Goal: Find specific page/section: Find specific page/section

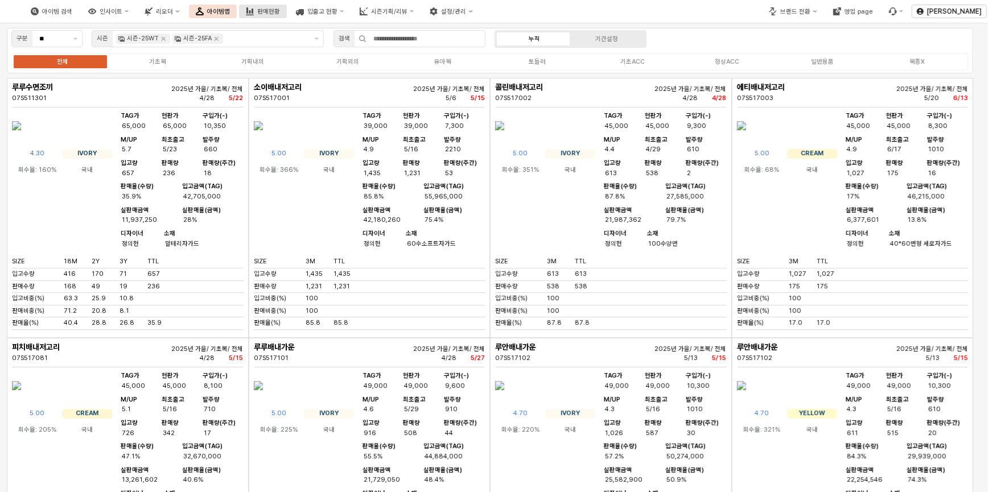
click at [280, 13] on div "판매현황" at bounding box center [268, 11] width 23 height 7
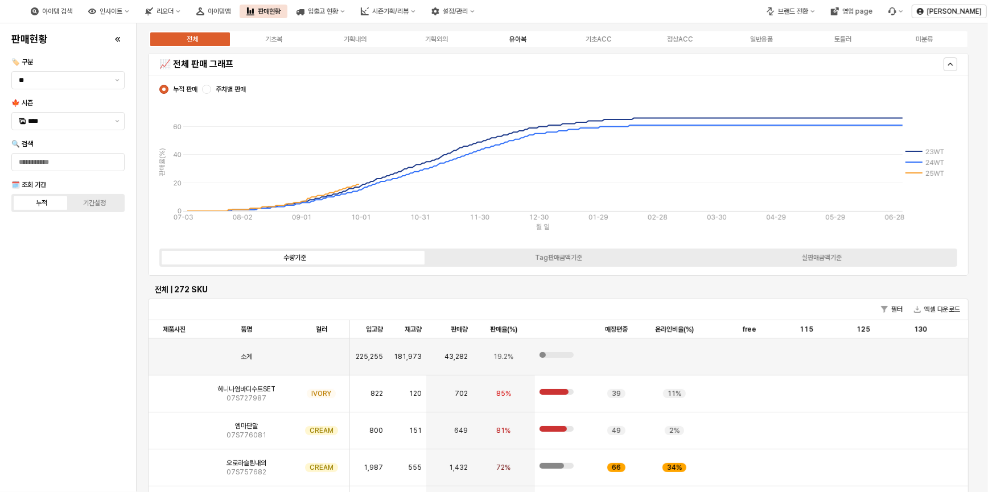
click at [513, 37] on div "유아복" at bounding box center [517, 39] width 17 height 8
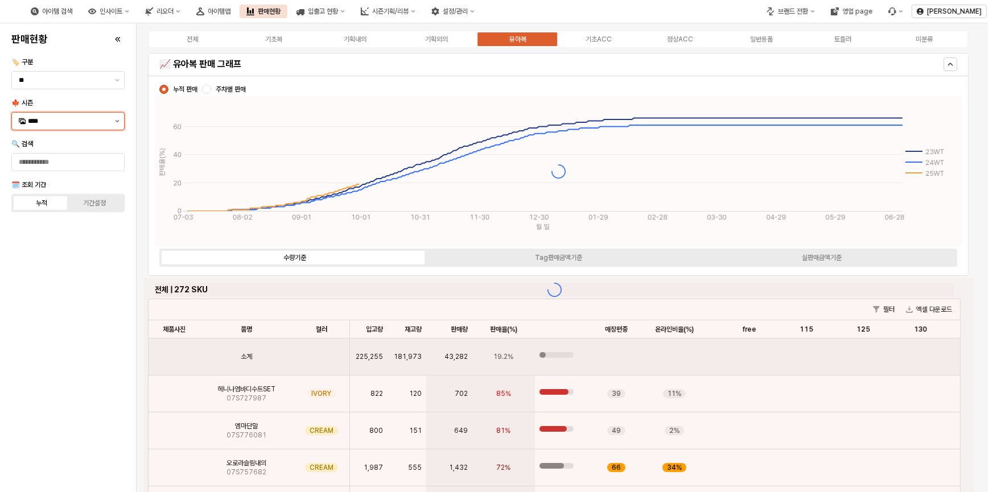
click at [120, 119] on button "제안 사항 표시" at bounding box center [117, 121] width 14 height 17
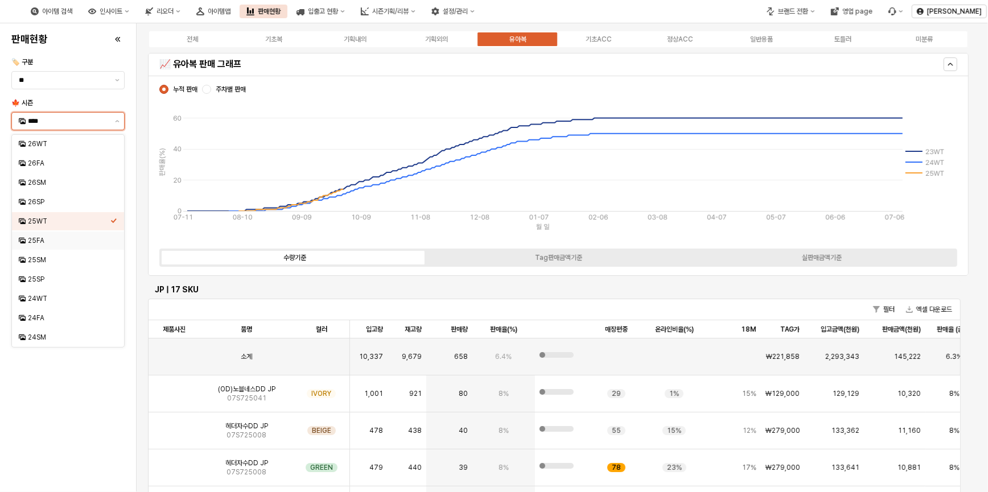
click at [40, 244] on div "25FA" at bounding box center [69, 240] width 83 height 9
type input "****"
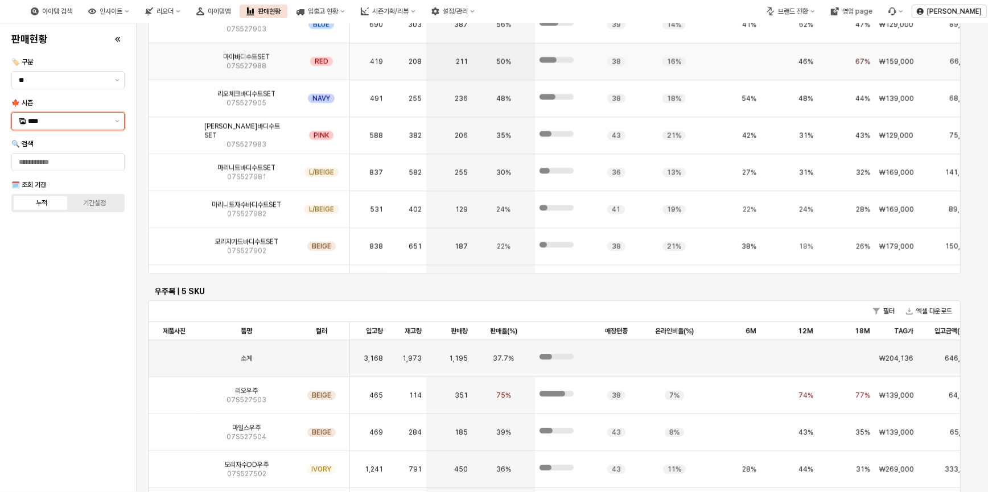
scroll to position [2432, 0]
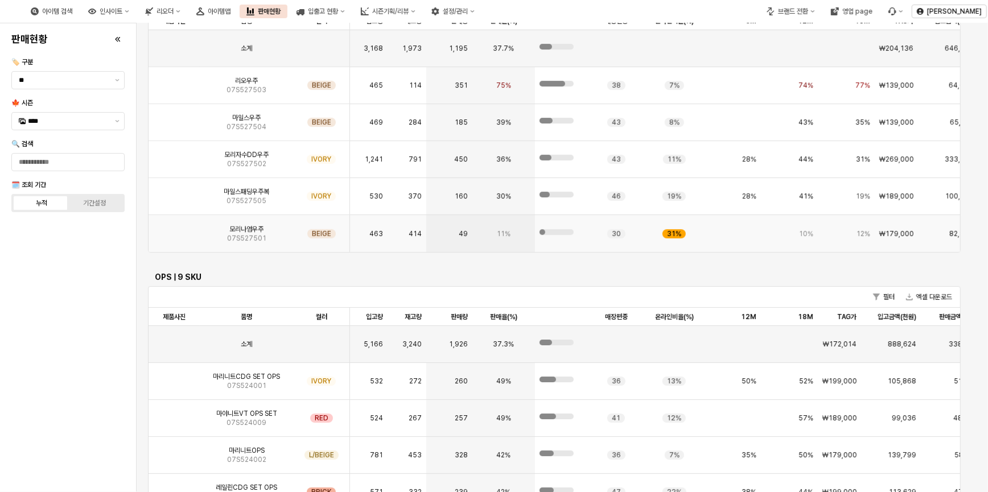
click at [174, 229] on img "App Frame" at bounding box center [174, 229] width 0 height 0
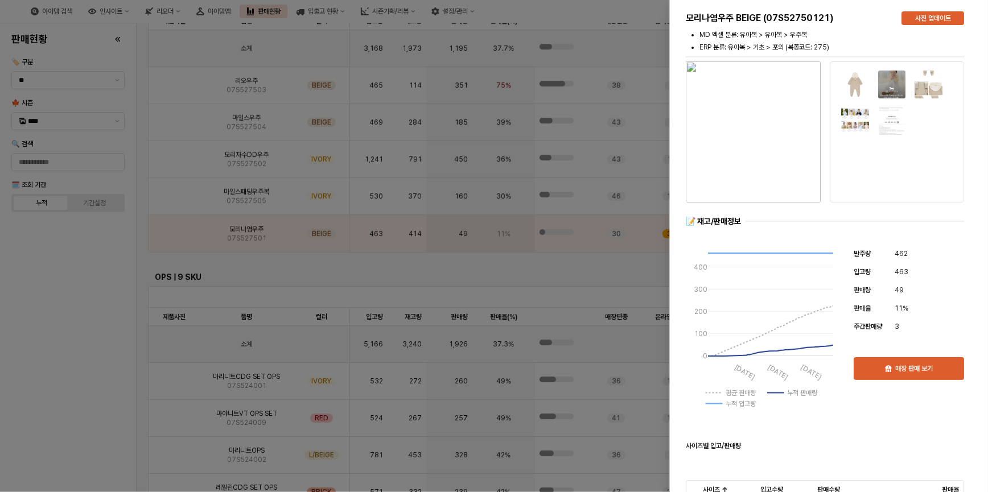
click at [179, 203] on div at bounding box center [494, 246] width 988 height 492
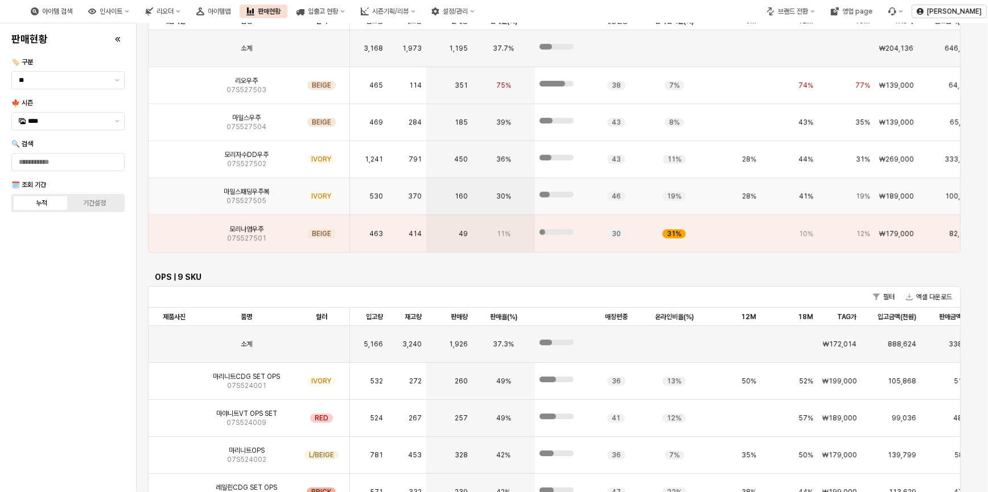
click at [174, 192] on img "App Frame" at bounding box center [174, 192] width 0 height 0
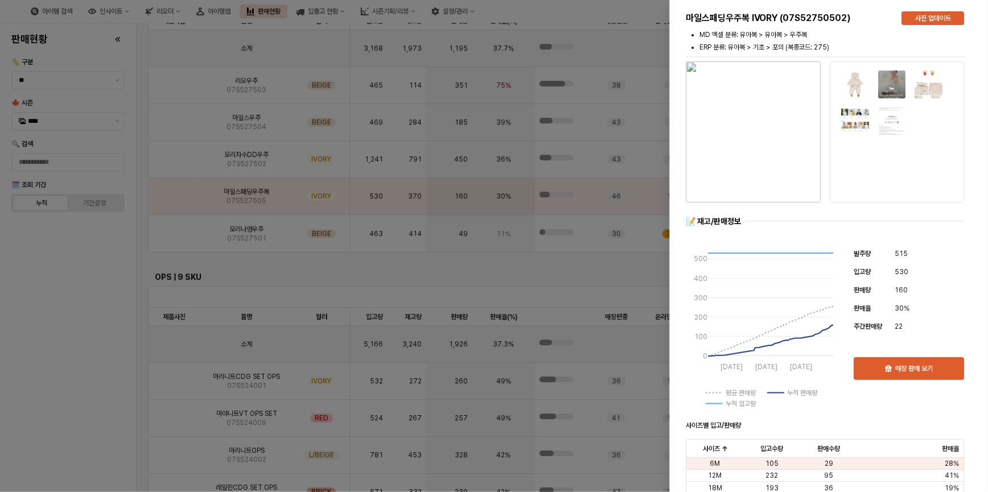
click at [51, 333] on div at bounding box center [494, 246] width 988 height 492
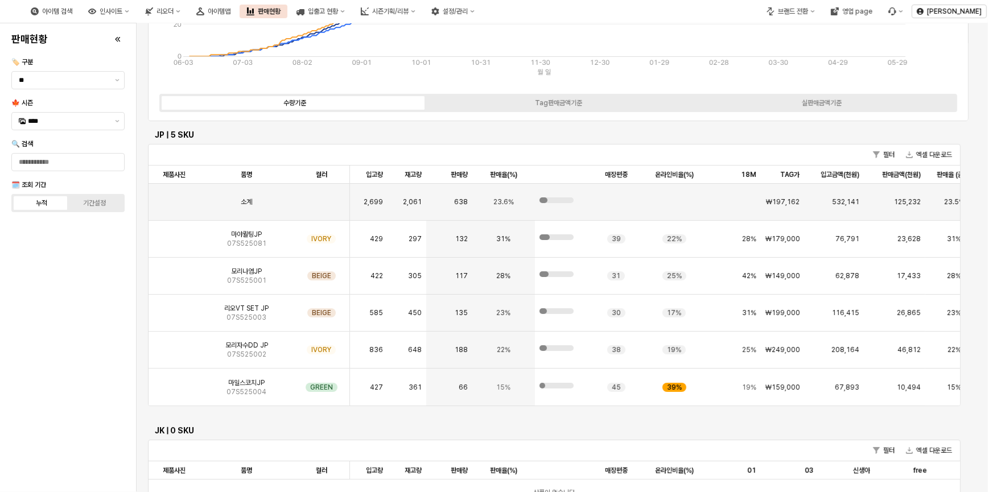
scroll to position [0, 0]
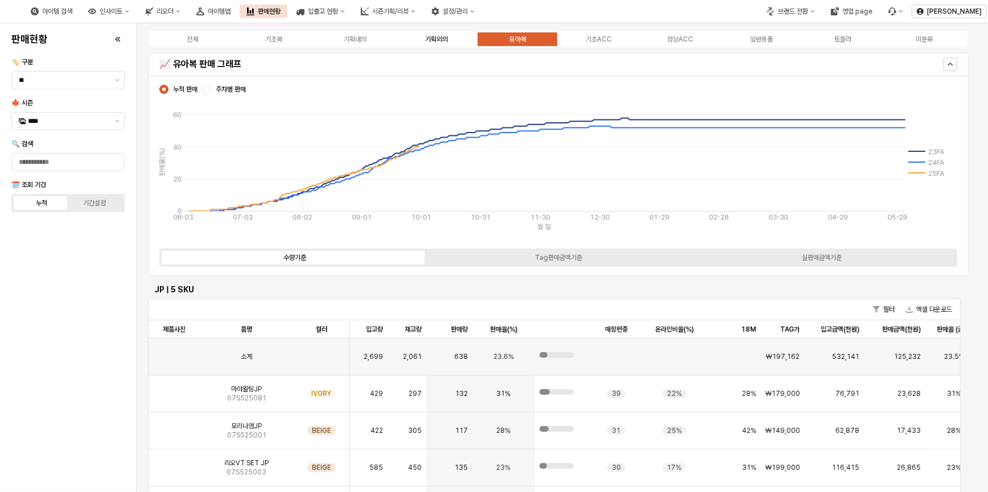
click at [433, 35] on div "기획외의" at bounding box center [436, 39] width 23 height 8
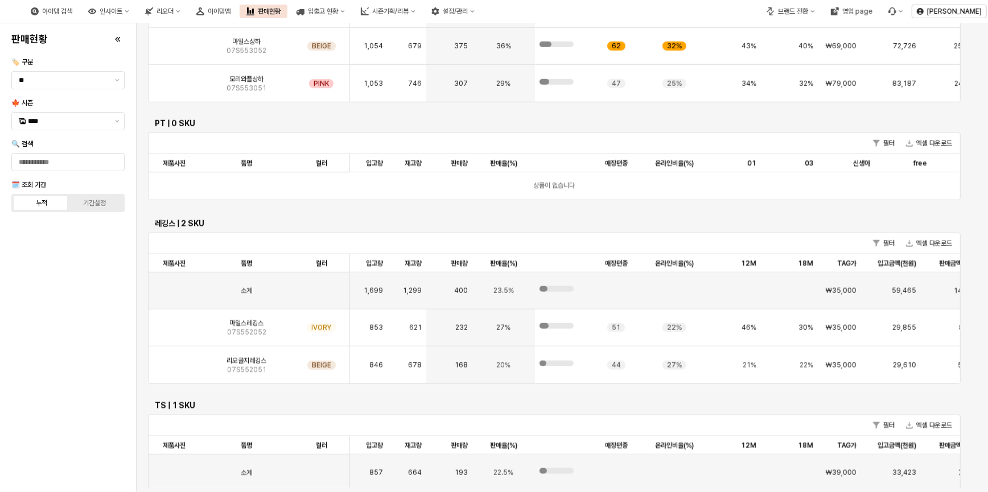
scroll to position [683, 0]
